Goal: Navigation & Orientation: Find specific page/section

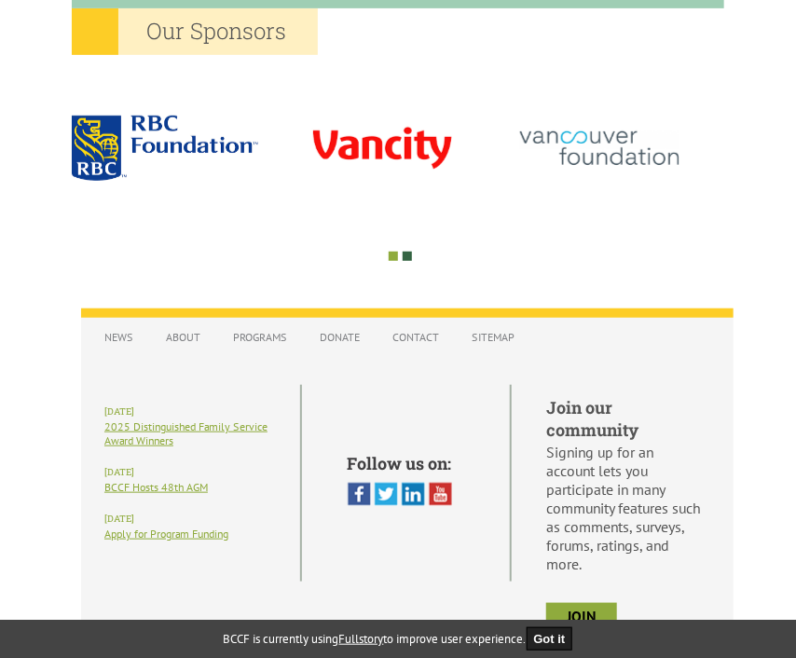
scroll to position [2305, 0]
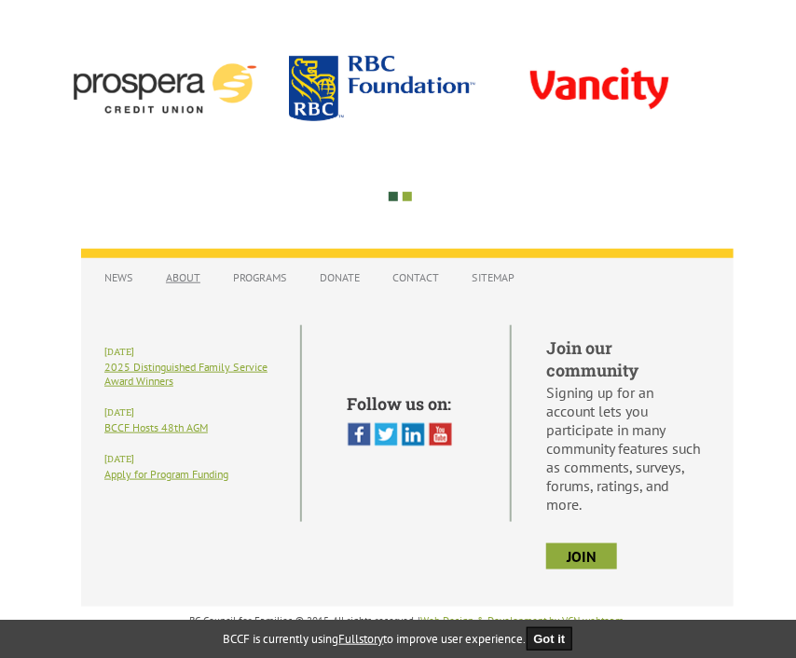
click at [182, 273] on link "About" at bounding box center [183, 277] width 53 height 33
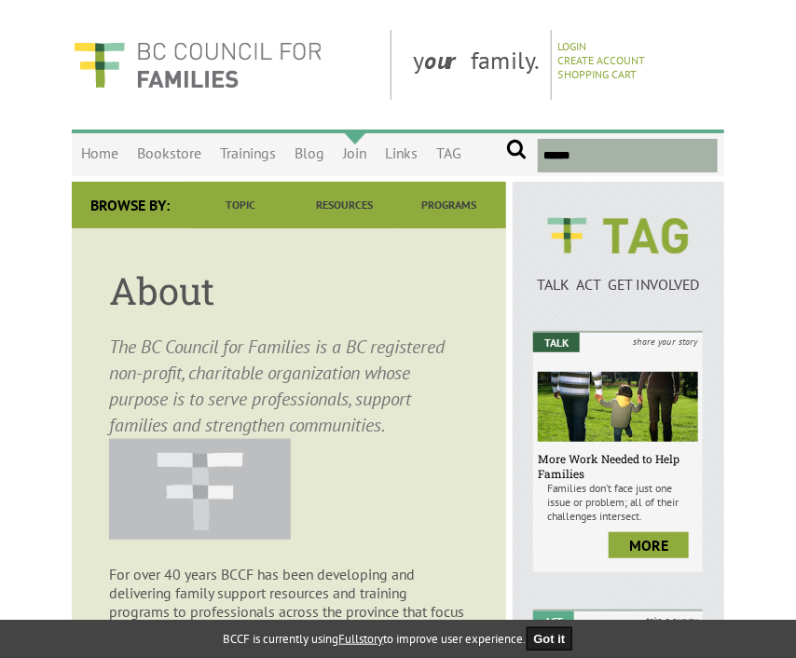
click at [357, 156] on link "Join" at bounding box center [355, 154] width 42 height 44
